Goal: Transaction & Acquisition: Download file/media

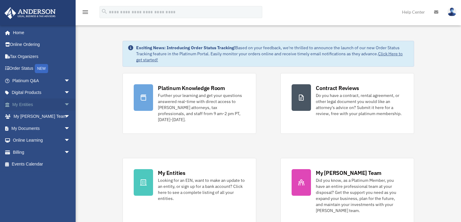
click at [23, 103] on link "My Entities arrow_drop_down" at bounding box center [41, 105] width 75 height 12
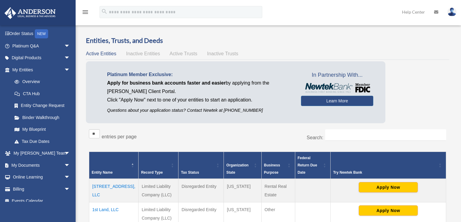
scroll to position [41, 0]
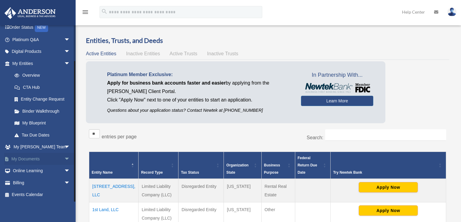
click at [27, 158] on link "My Documents arrow_drop_down" at bounding box center [41, 159] width 75 height 12
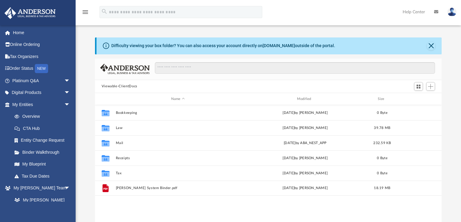
scroll to position [134, 343]
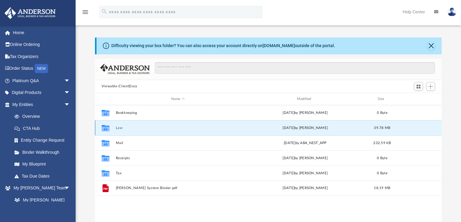
click at [121, 129] on button "Law" at bounding box center [178, 128] width 125 height 4
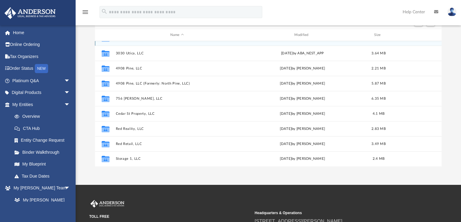
scroll to position [73, 0]
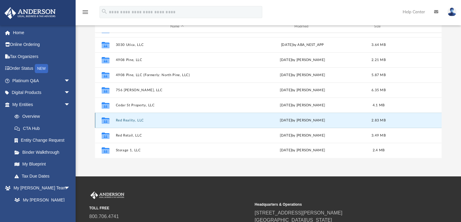
click at [127, 119] on button "Red Reality, LLC" at bounding box center [177, 121] width 123 height 4
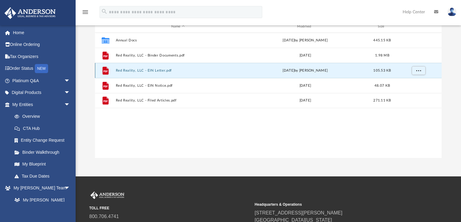
click at [128, 70] on button "Red Reality, LLC - EIN Letter.pdf" at bounding box center [178, 71] width 125 height 4
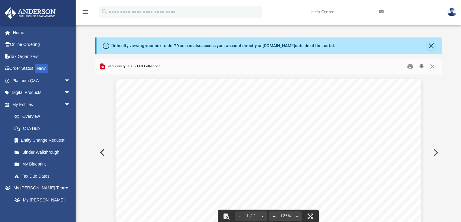
click at [421, 64] on button "Download" at bounding box center [421, 66] width 11 height 9
